Goal: Task Accomplishment & Management: Manage account settings

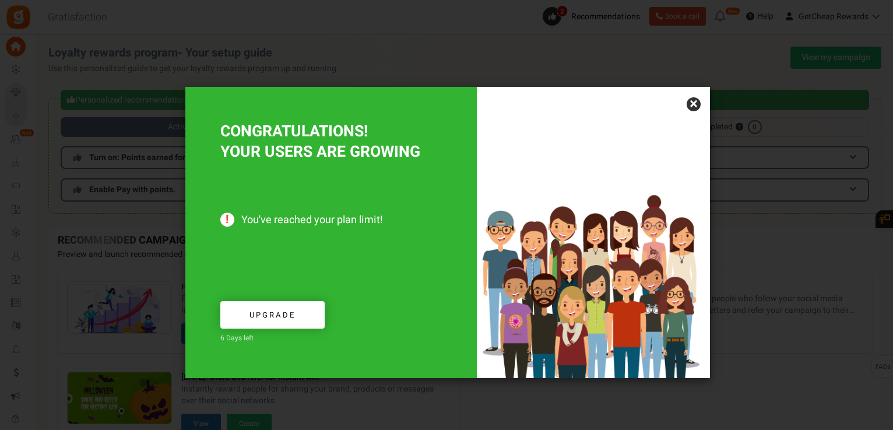
click at [690, 101] on link "×" at bounding box center [694, 104] width 14 height 14
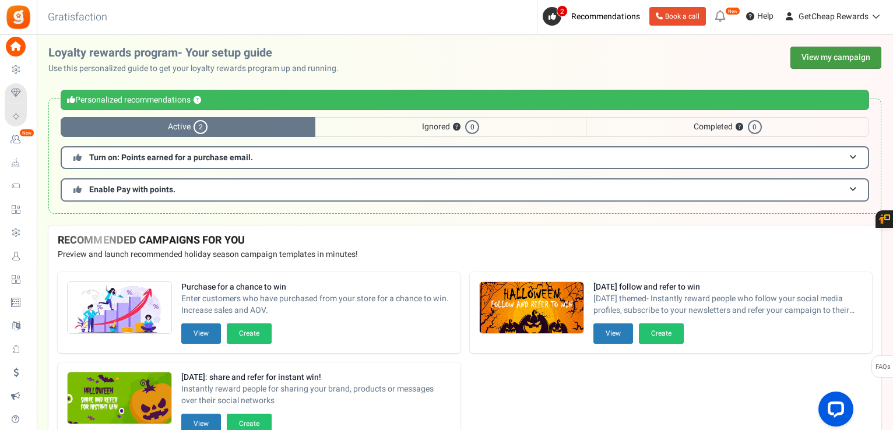
click at [808, 61] on link "View my campaign" at bounding box center [836, 58] width 91 height 22
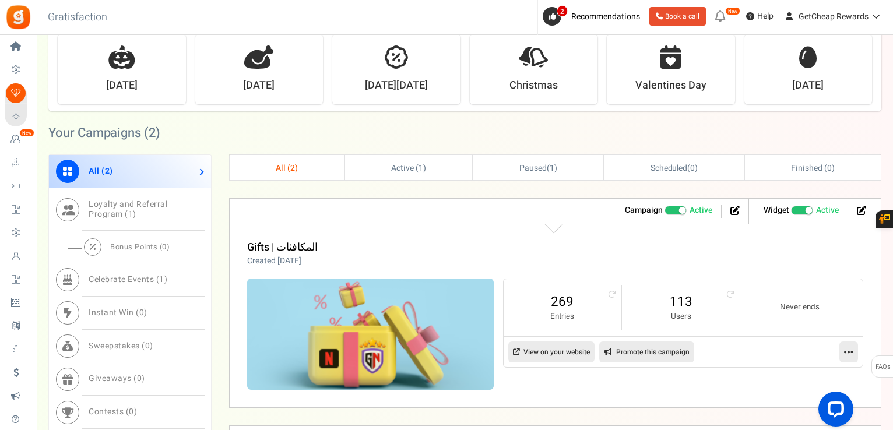
scroll to position [350, 0]
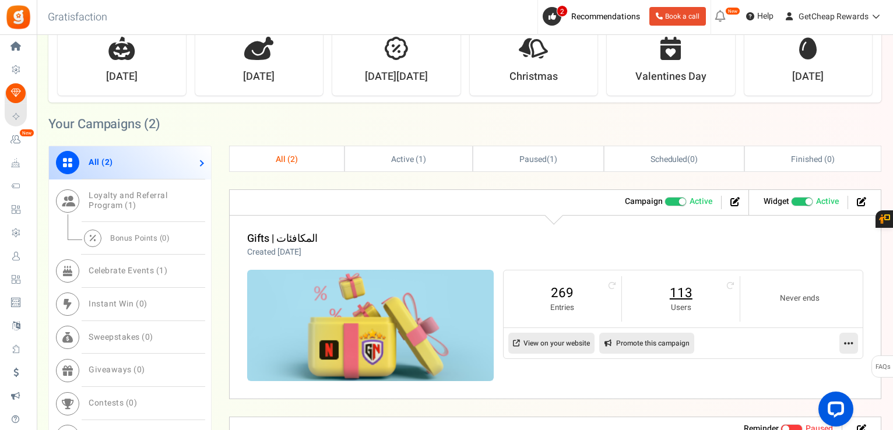
click at [685, 285] on link "113" at bounding box center [681, 293] width 94 height 19
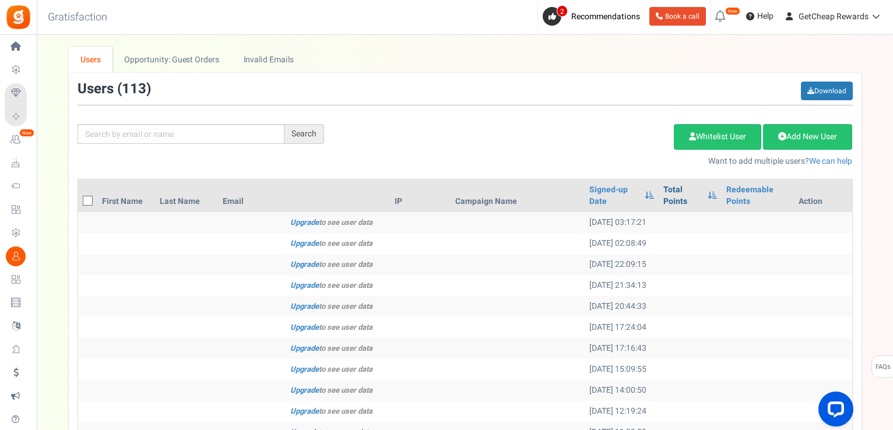
click at [664, 191] on link "Total Points" at bounding box center [683, 195] width 38 height 23
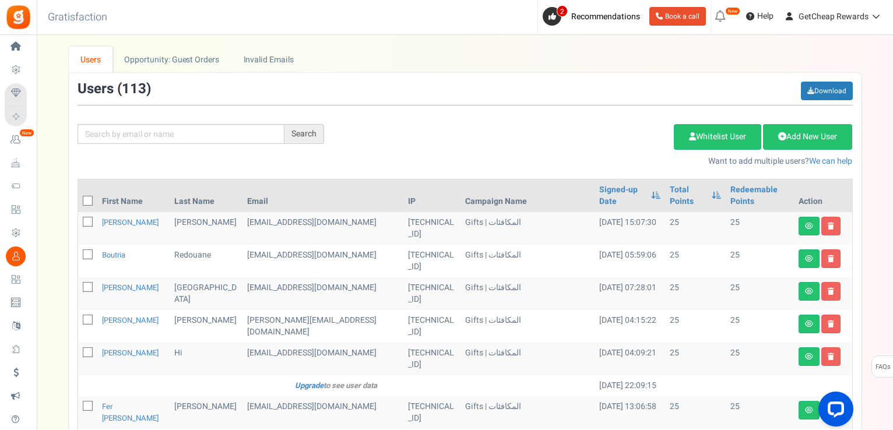
click at [85, 198] on icon at bounding box center [89, 202] width 8 height 8
click at [79, 198] on input "checkbox" at bounding box center [75, 202] width 8 height 8
checkbox input "true"
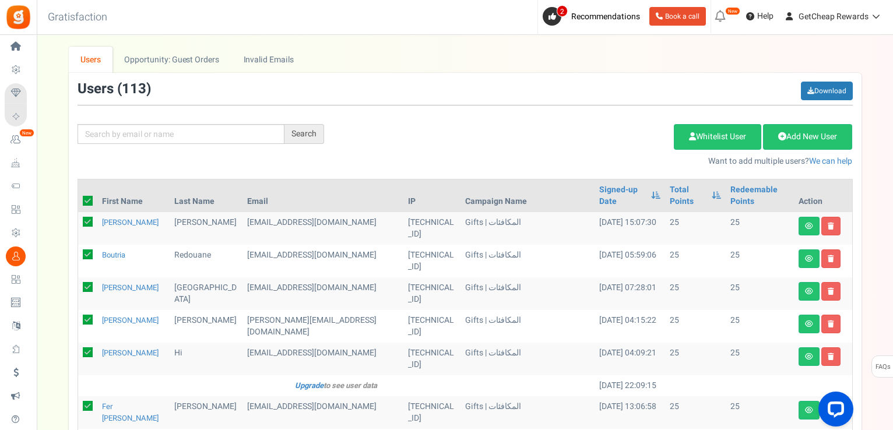
checkbox input "true"
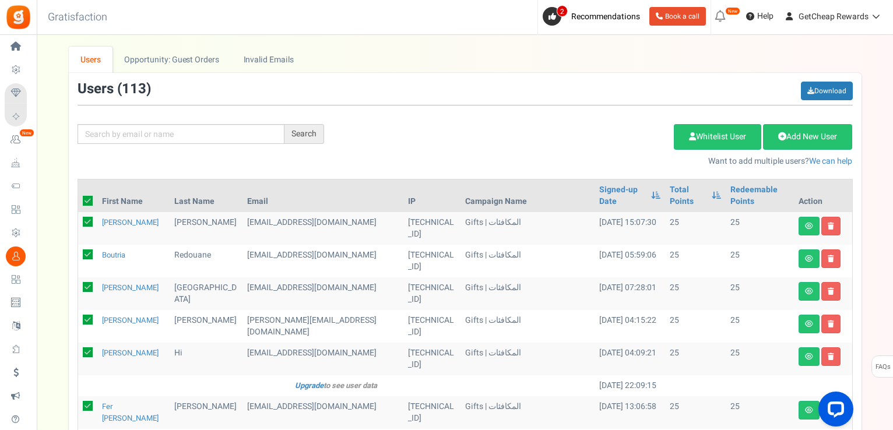
checkbox input "true"
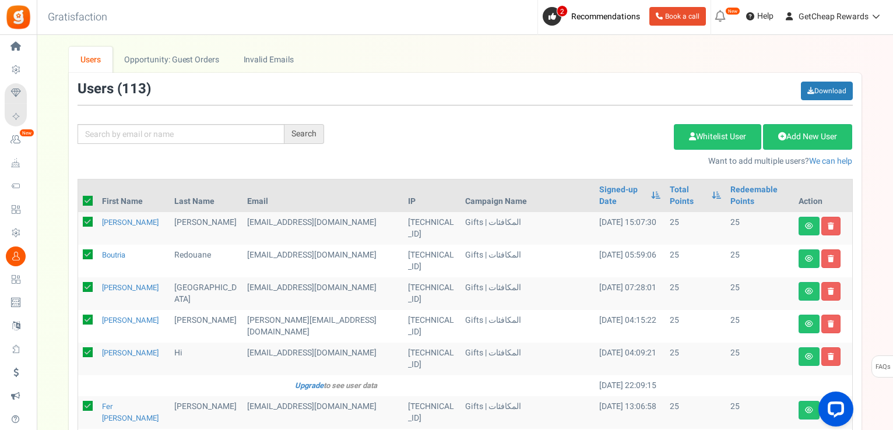
checkbox input "true"
click at [614, 120] on div "Add Etsy Order Delete Selected Users Import Users Spam Protection Subtract Poin…" at bounding box center [597, 142] width 529 height 50
click at [619, 145] on link "Delete Selected Users" at bounding box center [616, 137] width 114 height 26
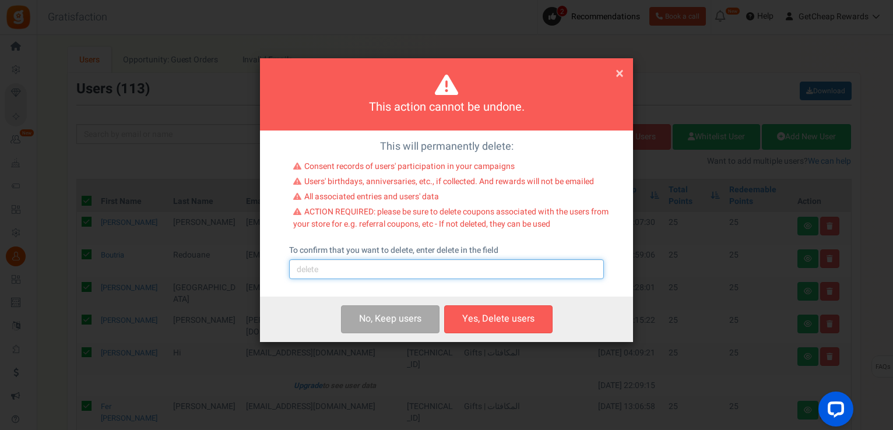
click at [385, 262] on input "text" at bounding box center [446, 269] width 315 height 20
type input "delete"
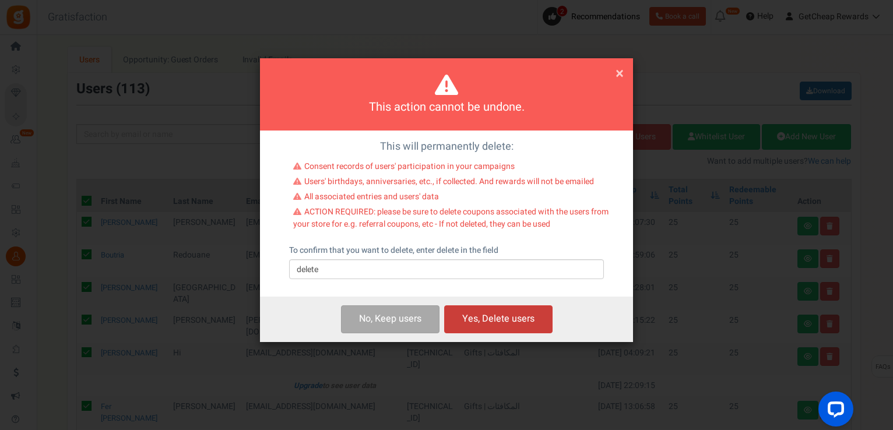
click at [480, 322] on button "Yes, Delete users" at bounding box center [498, 319] width 108 height 27
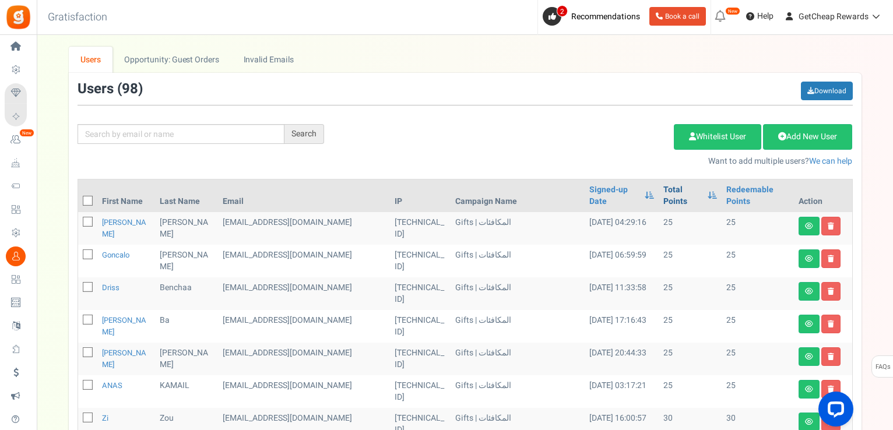
click at [664, 189] on link "Total Points" at bounding box center [683, 195] width 38 height 23
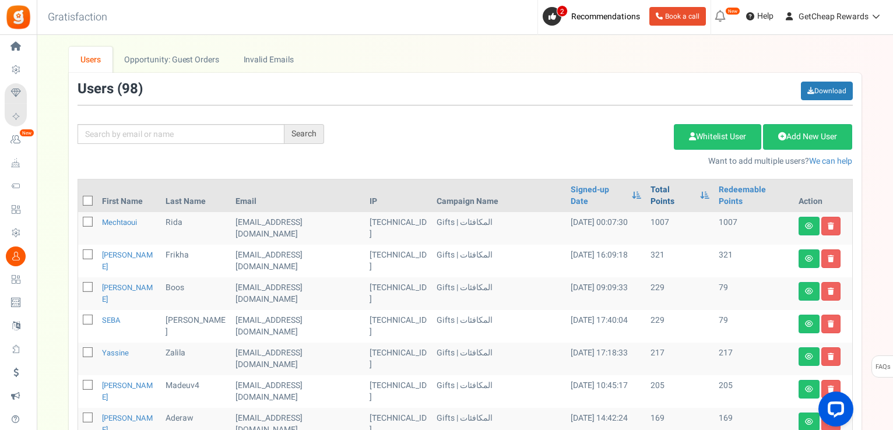
click at [651, 189] on link "Total Points" at bounding box center [672, 195] width 43 height 23
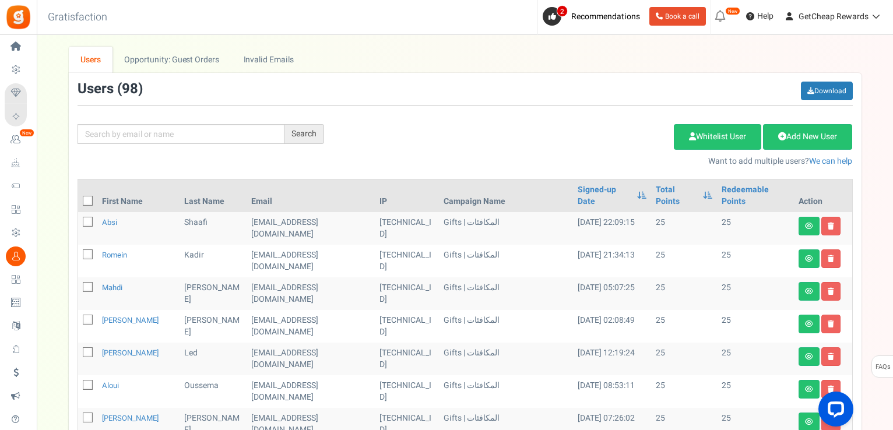
click at [89, 198] on icon at bounding box center [89, 202] width 8 height 8
click at [79, 198] on input "checkbox" at bounding box center [75, 202] width 8 height 8
checkbox input "true"
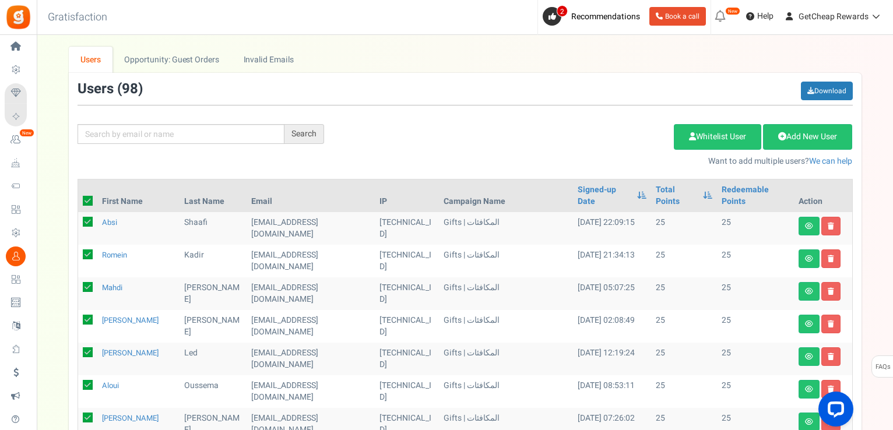
checkbox input "true"
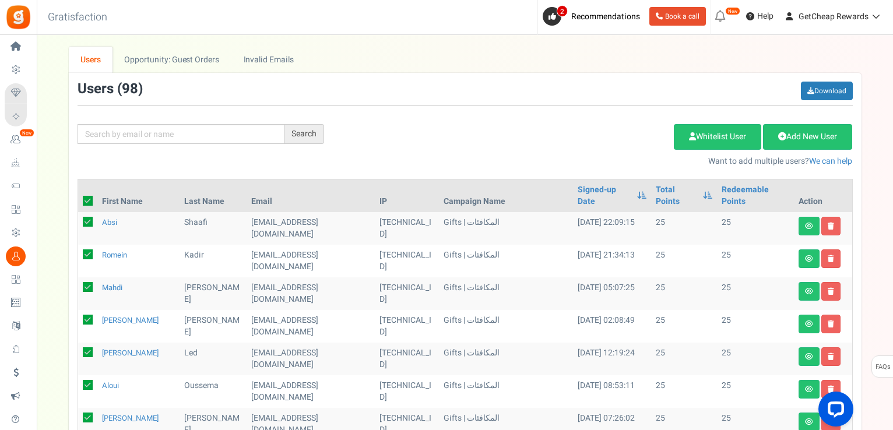
checkbox input "true"
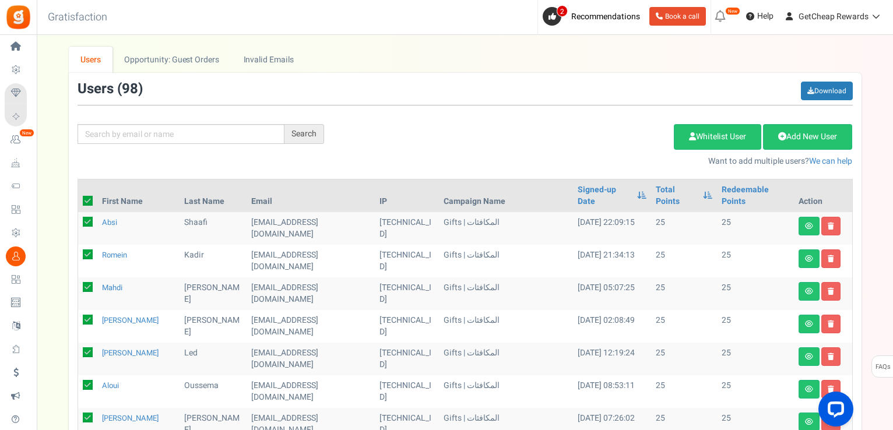
checkbox input "true"
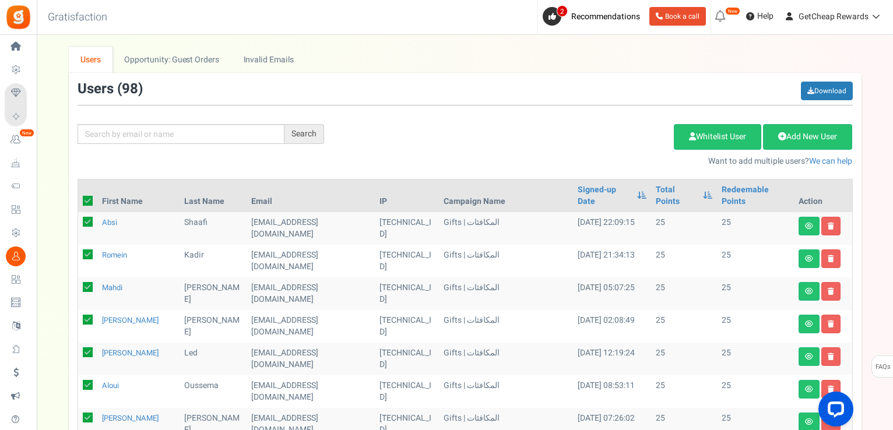
checkbox input "true"
click at [581, 134] on link "Delete Selected Users" at bounding box center [616, 137] width 114 height 26
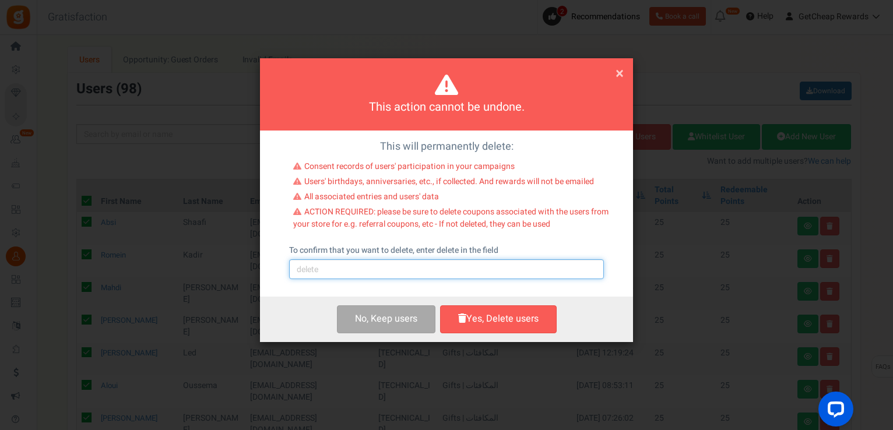
click at [412, 271] on input "text" at bounding box center [446, 269] width 315 height 20
type input "delete"
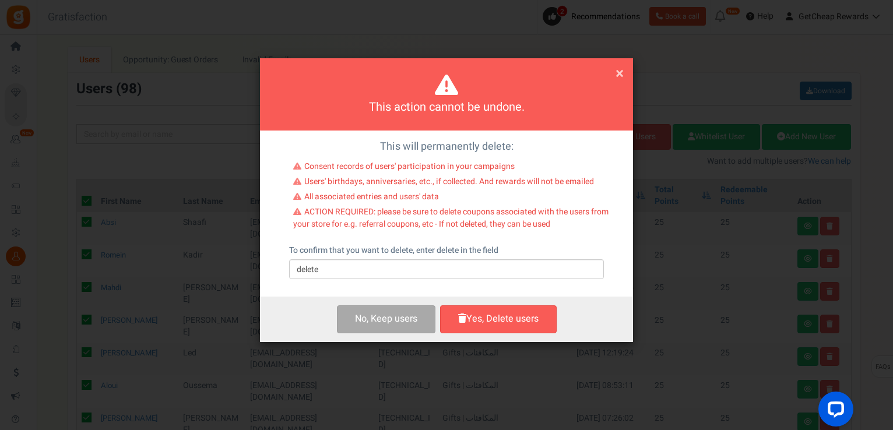
click at [494, 319] on button "Yes, Delete users" at bounding box center [498, 319] width 117 height 27
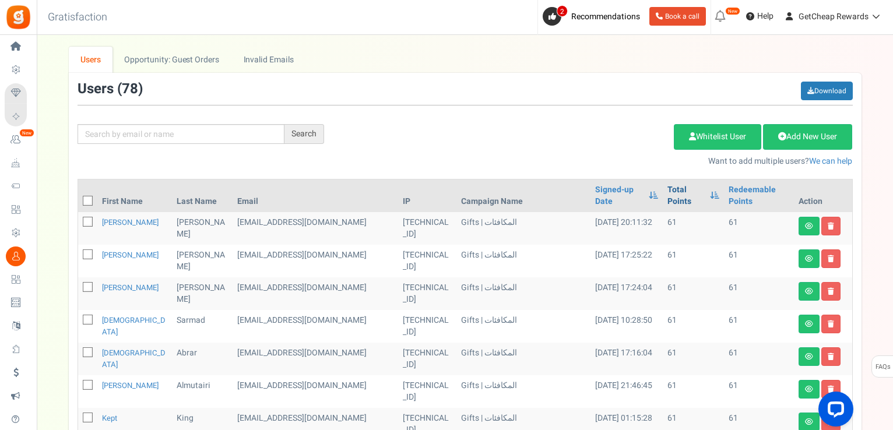
click at [668, 186] on link "Total Points" at bounding box center [686, 195] width 37 height 23
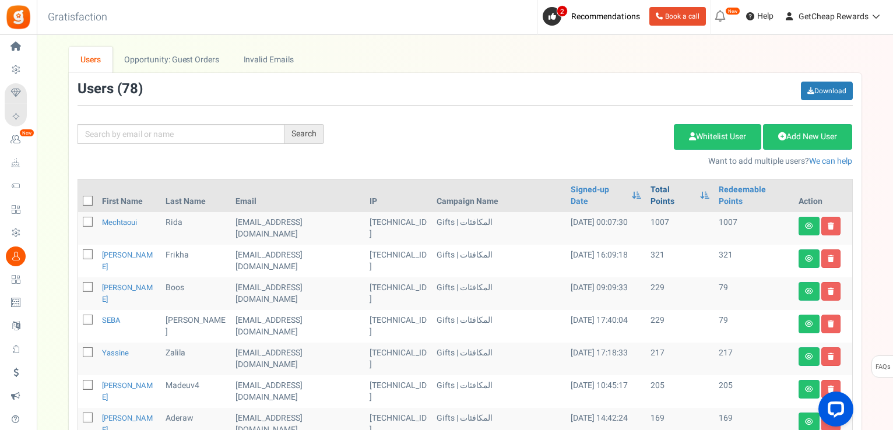
click at [661, 186] on link "Total Points" at bounding box center [672, 195] width 43 height 23
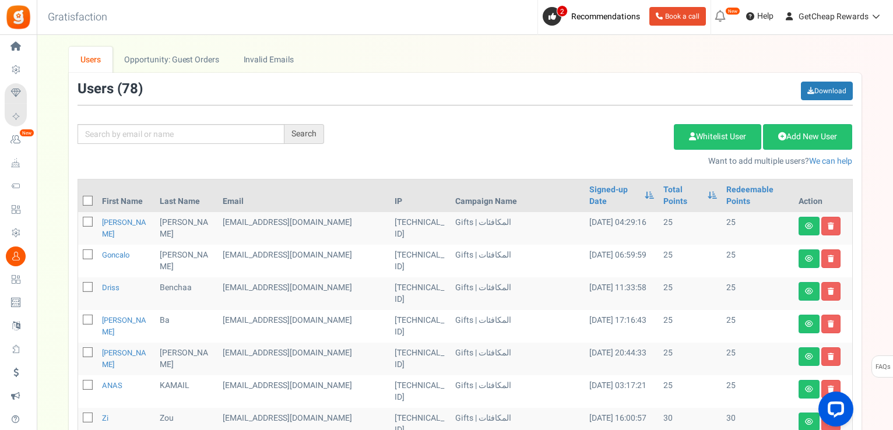
click at [88, 198] on icon at bounding box center [89, 202] width 8 height 8
click at [79, 198] on input "checkbox" at bounding box center [75, 202] width 8 height 8
checkbox input "true"
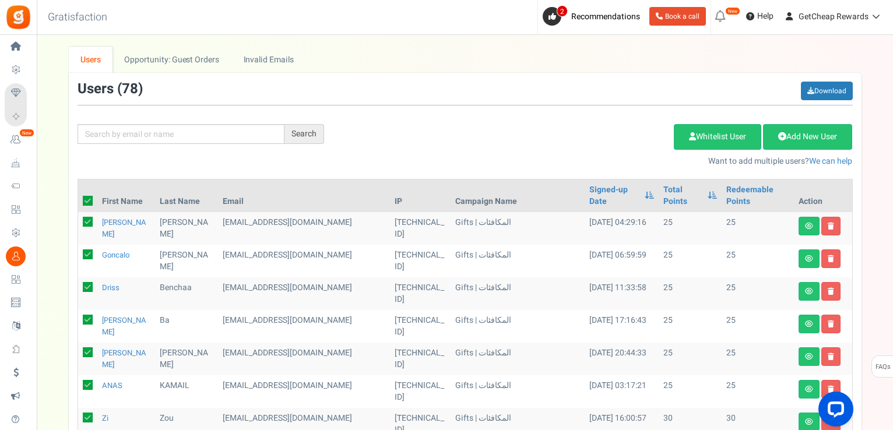
checkbox input "true"
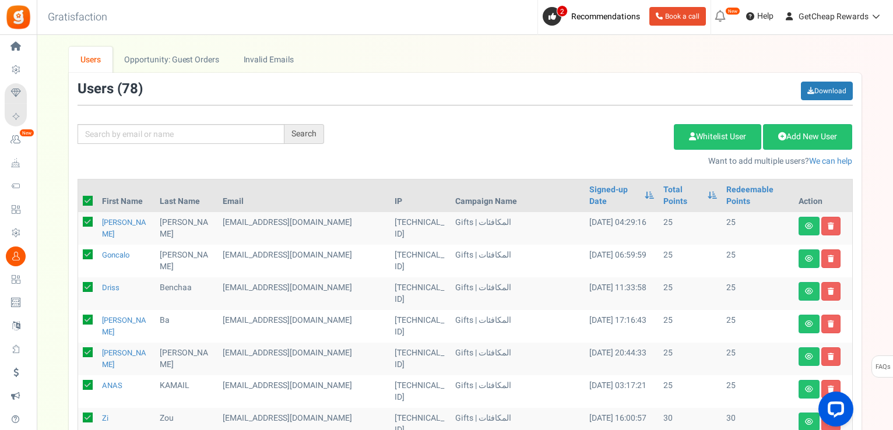
checkbox input "true"
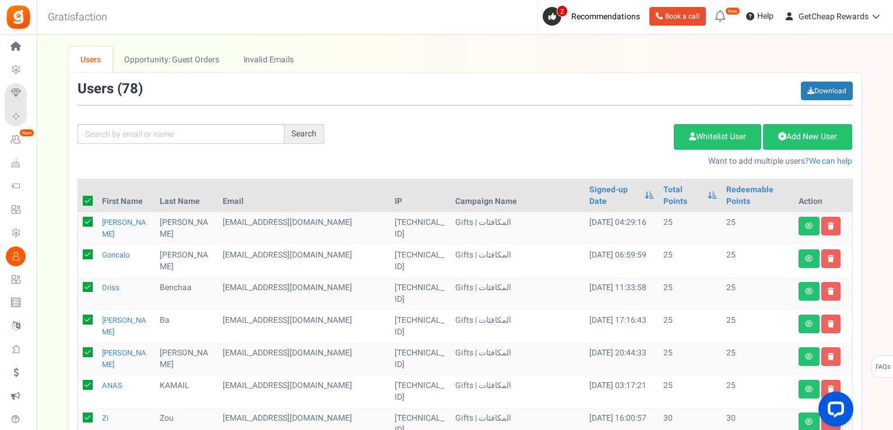
checkbox input "true"
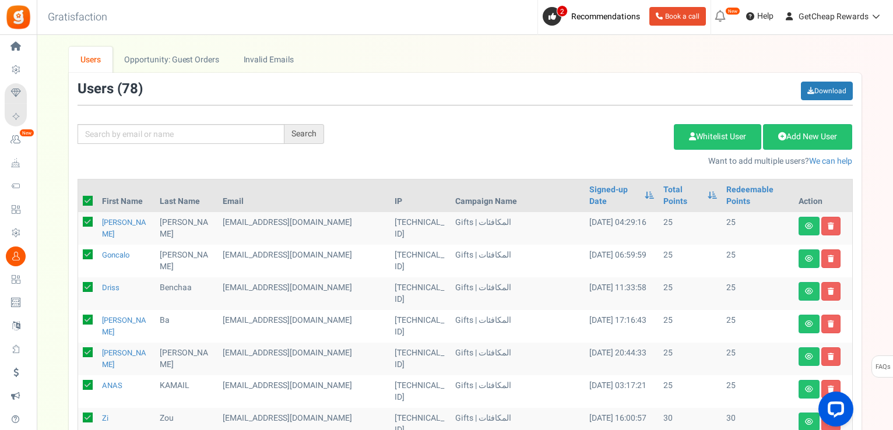
checkbox input "true"
click at [603, 141] on link "Delete Selected Users" at bounding box center [616, 137] width 114 height 26
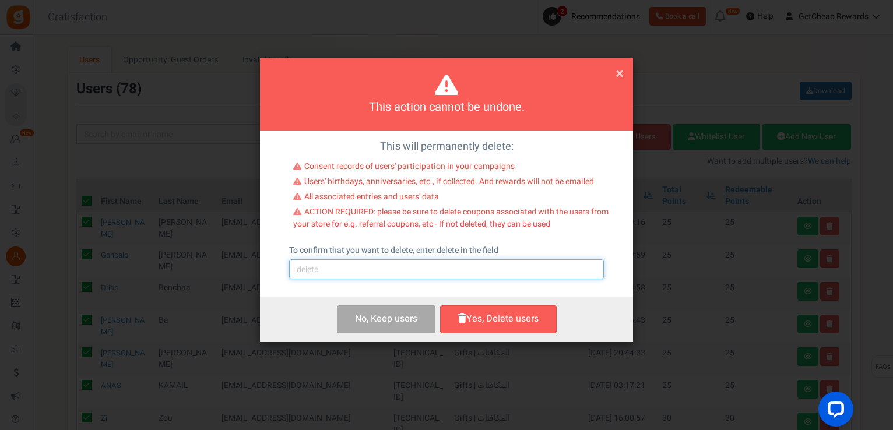
click at [419, 264] on input "text" at bounding box center [446, 269] width 315 height 20
type input "delete"
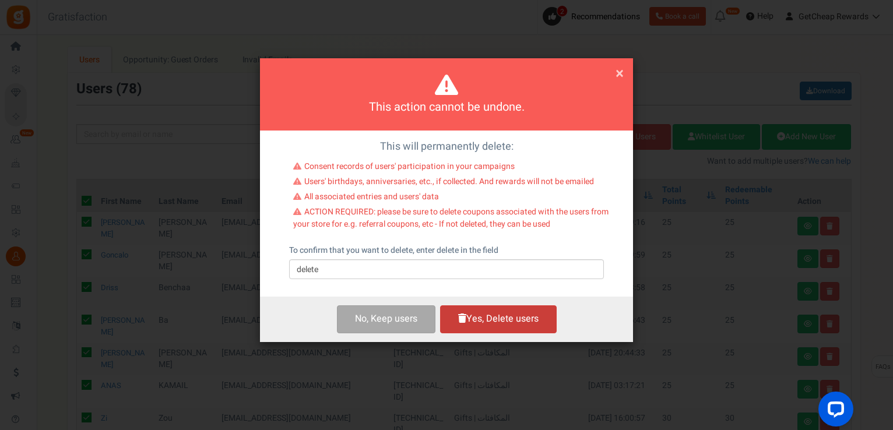
click at [494, 322] on button "Yes, Delete users" at bounding box center [498, 319] width 117 height 27
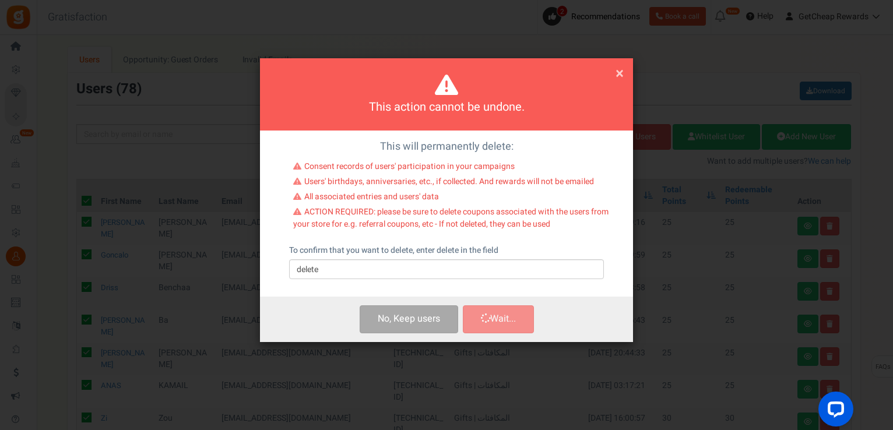
checkbox input "false"
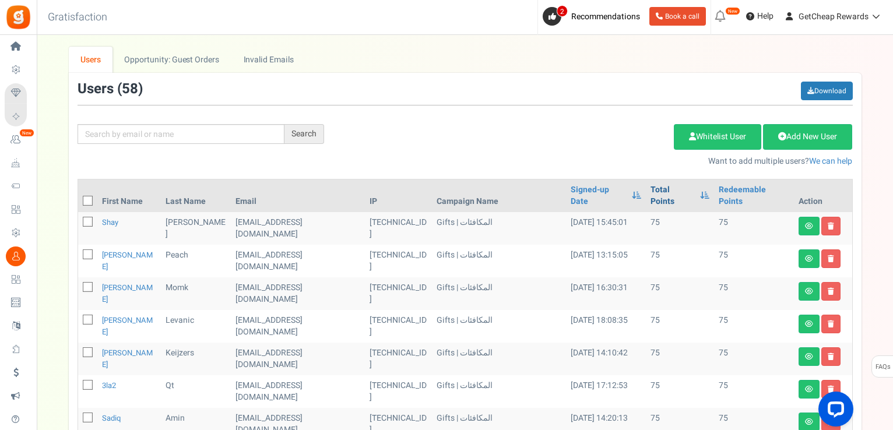
click at [661, 188] on link "Total Points" at bounding box center [672, 195] width 43 height 23
click at [660, 188] on link "Total Points" at bounding box center [672, 195] width 43 height 23
